Goal: Find contact information: Find contact information

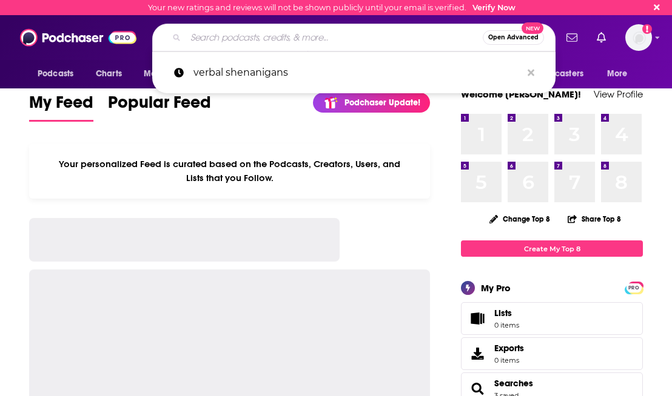
click at [246, 41] on input "Search podcasts, credits, & more..." at bounding box center [334, 37] width 297 height 19
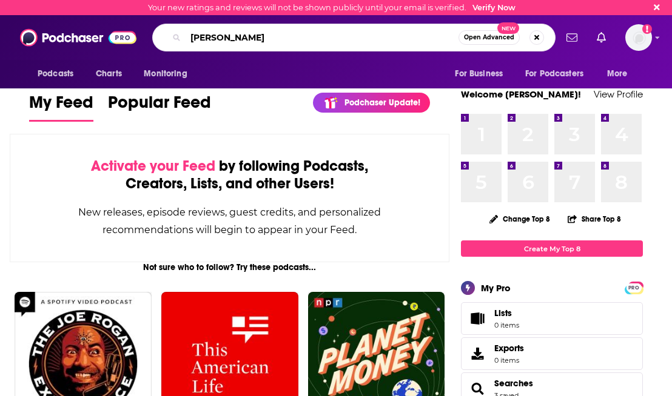
type input "[PERSON_NAME]"
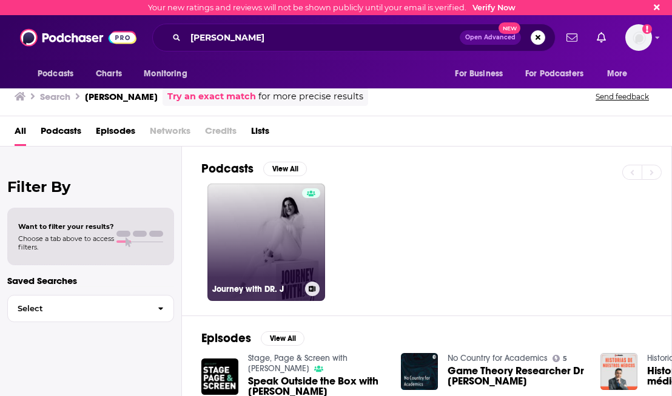
scroll to position [2, 0]
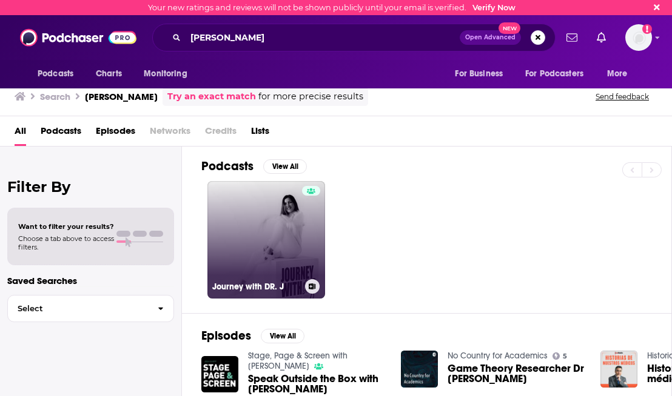
click at [271, 219] on link "Journey with DR. J" at bounding box center [266, 240] width 118 height 118
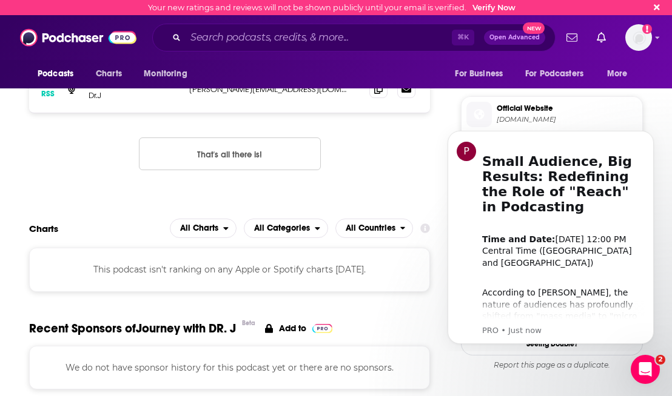
scroll to position [938, 0]
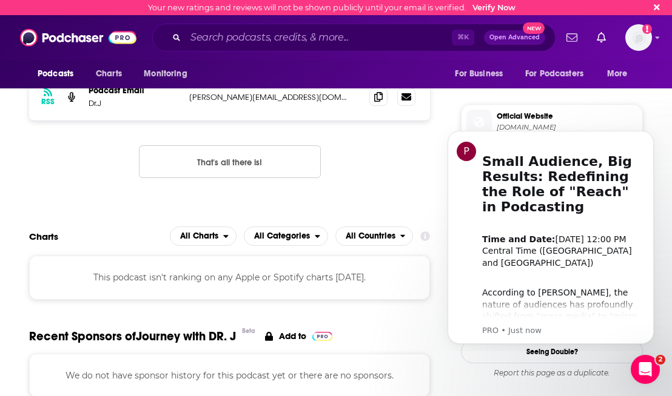
click at [441, 339] on div "P Small Audience, Big Results: Redefining the Role of "Reach" in Podcasting ​ T…" at bounding box center [550, 269] width 223 height 152
click at [650, 137] on icon "Dismiss notification" at bounding box center [650, 134] width 7 height 7
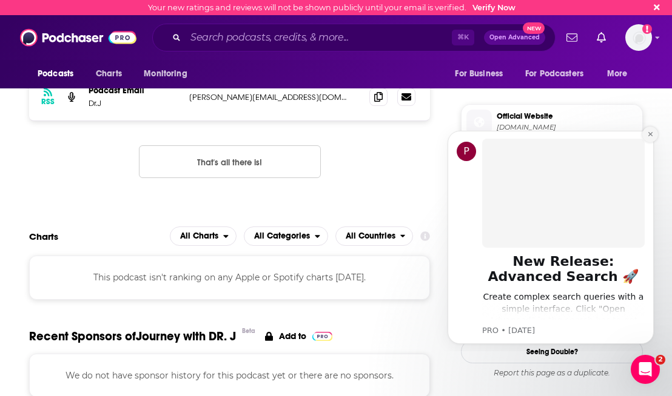
click at [649, 134] on icon "Dismiss notification" at bounding box center [650, 134] width 7 height 7
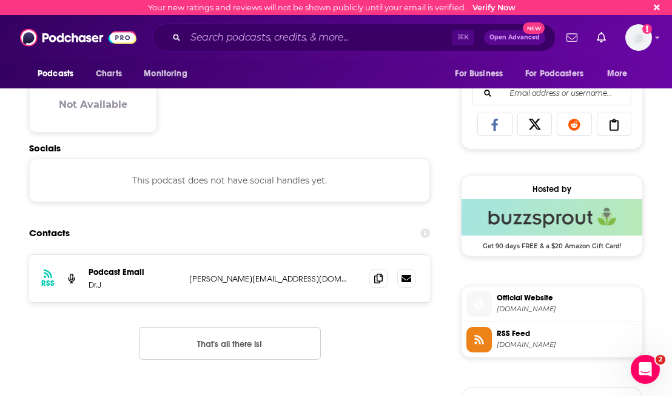
scroll to position [754, 0]
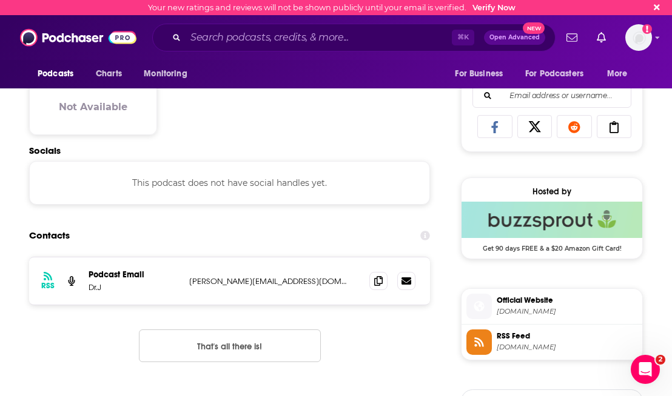
click at [238, 281] on p "[PERSON_NAME][EMAIL_ADDRESS][DOMAIN_NAME]" at bounding box center [269, 281] width 161 height 10
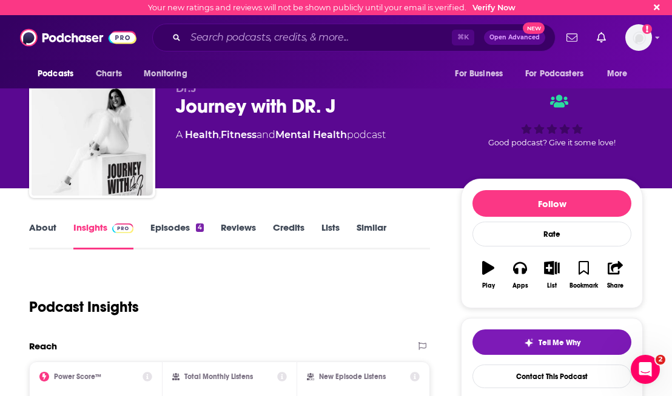
scroll to position [0, 0]
